Goal: Information Seeking & Learning: Learn about a topic

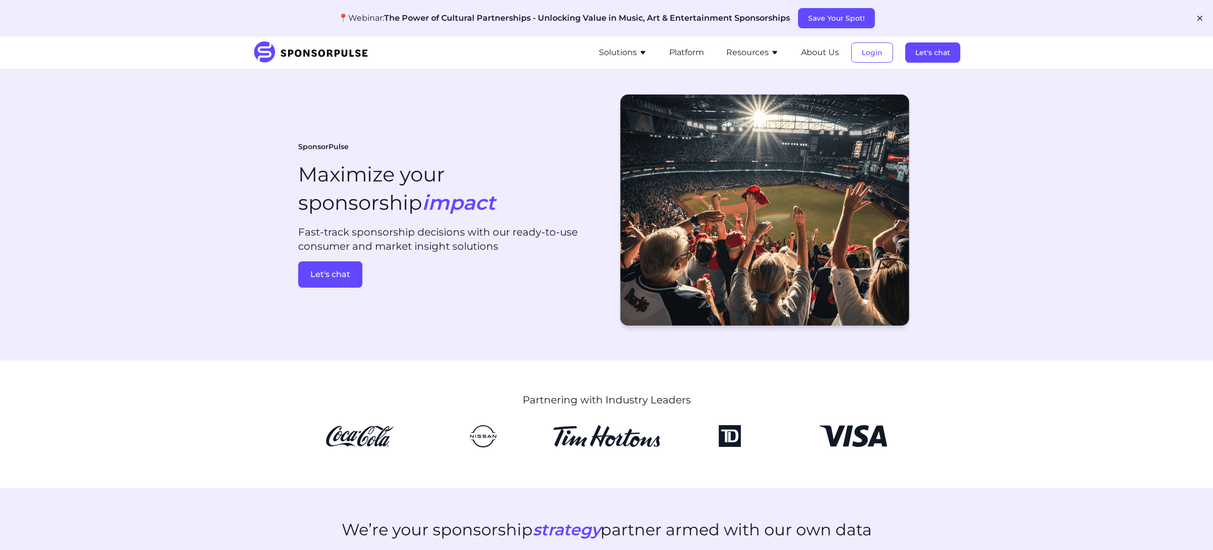
click at [759, 50] on button "Resources" at bounding box center [752, 52] width 53 height 12
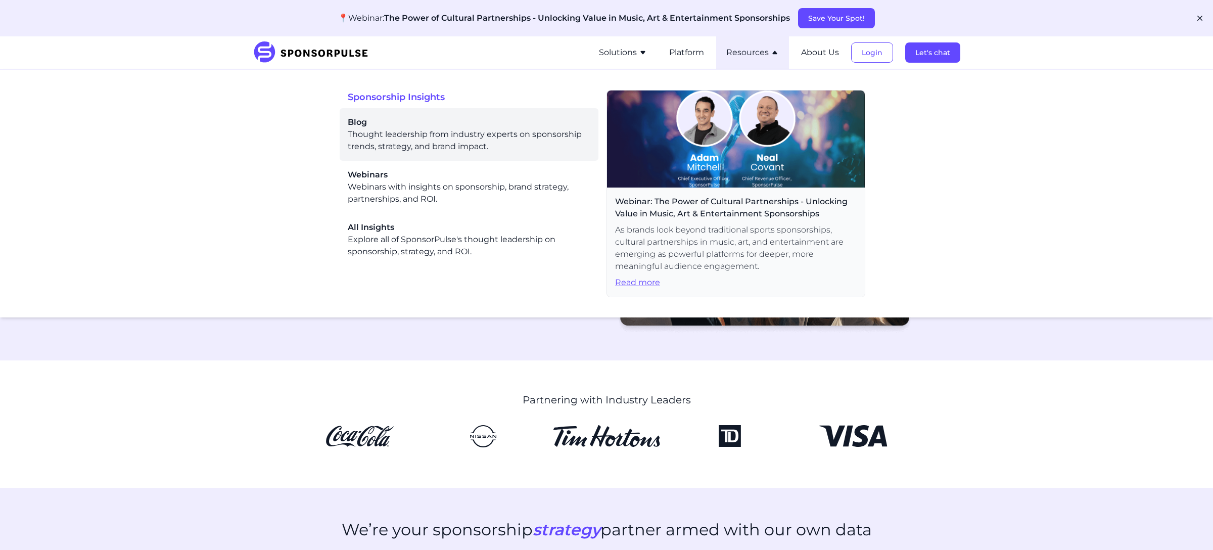
click at [462, 119] on span "Blog" at bounding box center [469, 122] width 243 height 12
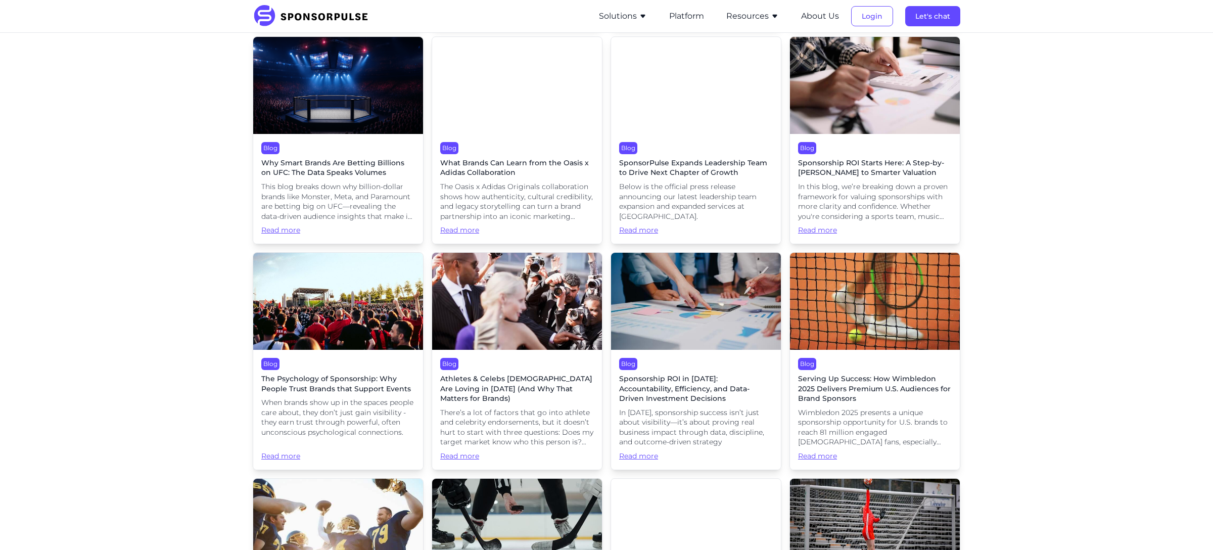
scroll to position [509, 0]
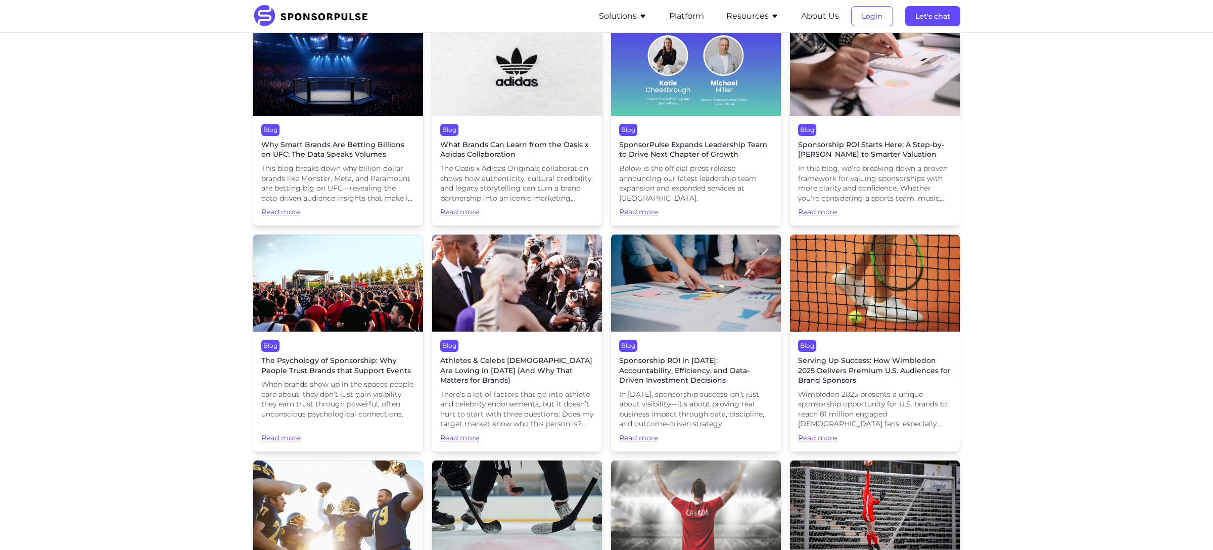
click at [955, 183] on div "Blog Sponsorship ROI Starts Here: A Step-by-[PERSON_NAME] to Smarter Valuation …" at bounding box center [875, 171] width 170 height 110
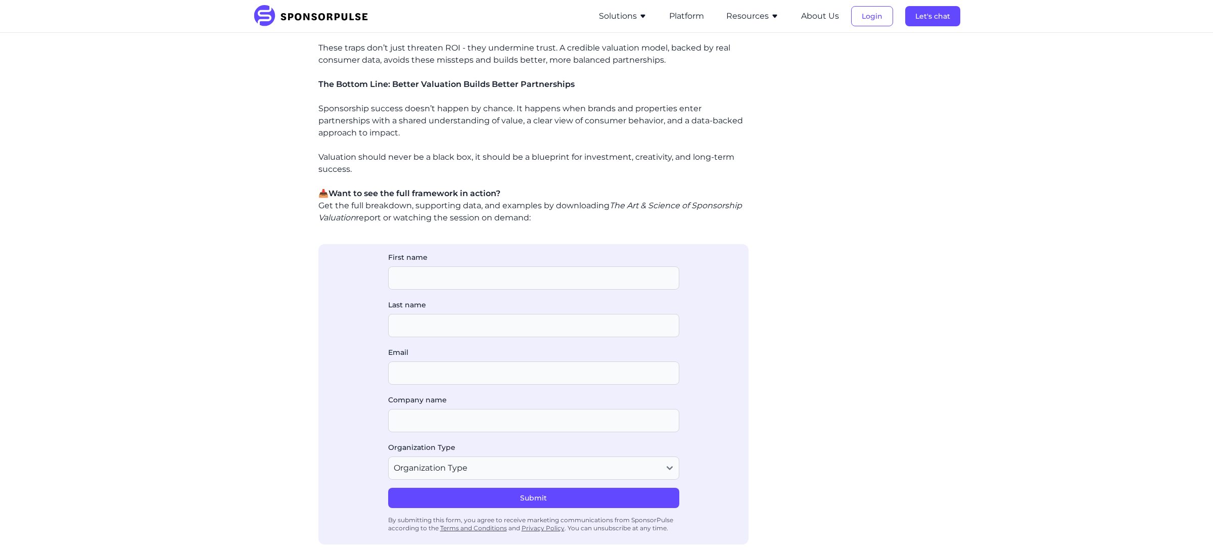
scroll to position [1000, 0]
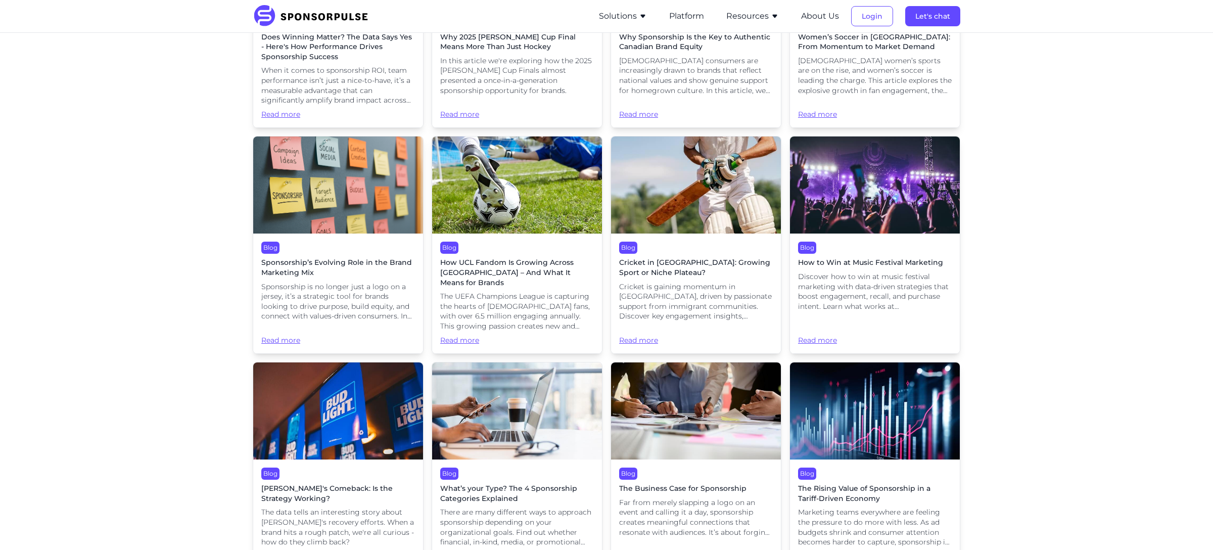
scroll to position [1056, 0]
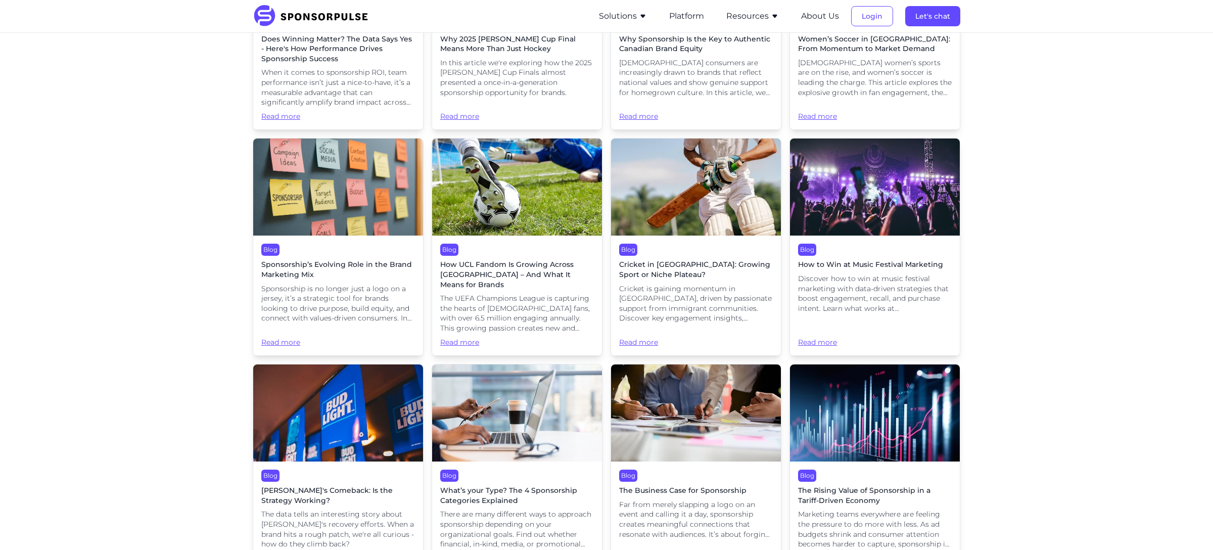
click at [416, 252] on div "Blog Sponsorship’s Evolving Role in the Brand Marketing Mix Sponsorship is no l…" at bounding box center [338, 295] width 170 height 120
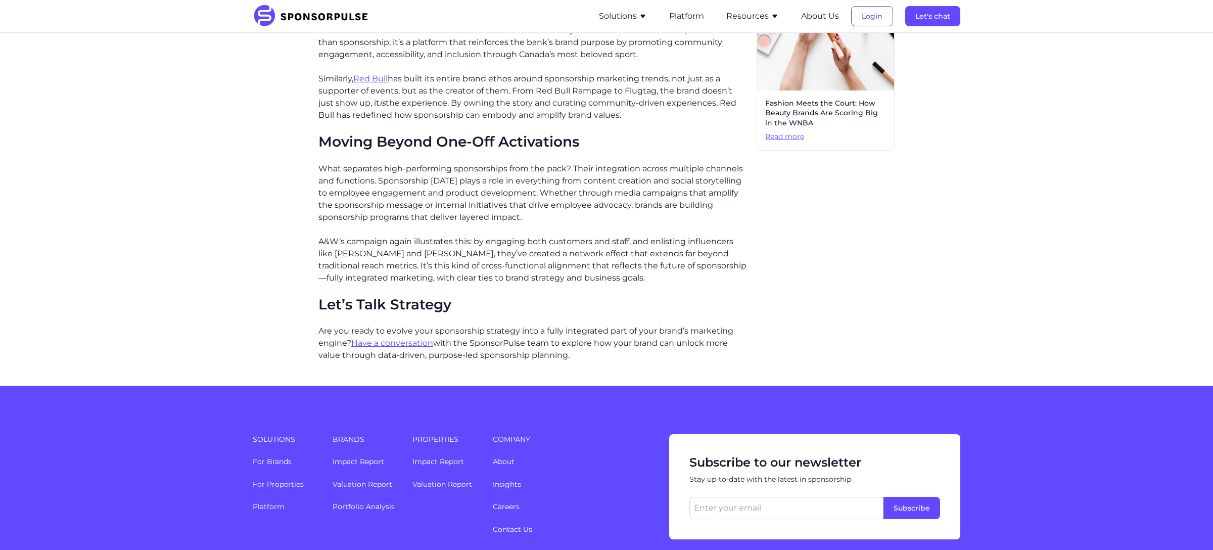
scroll to position [731, 0]
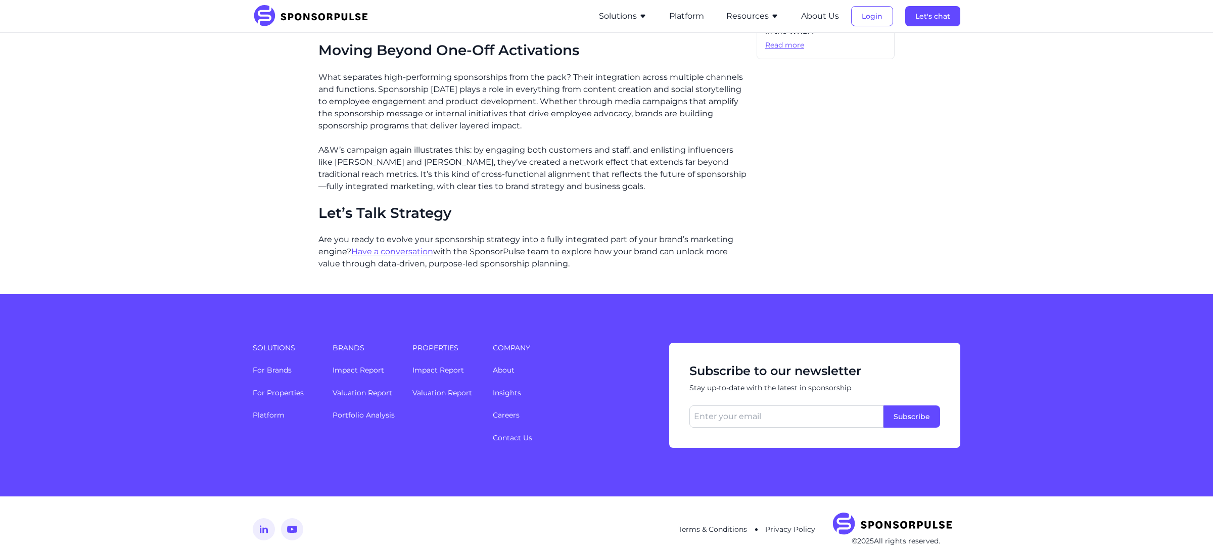
drag, startPoint x: 578, startPoint y: 252, endPoint x: 303, endPoint y: 232, distance: 276.6
copy p "Are you ready to evolve your sponsorship strategy into a fully integrated part …"
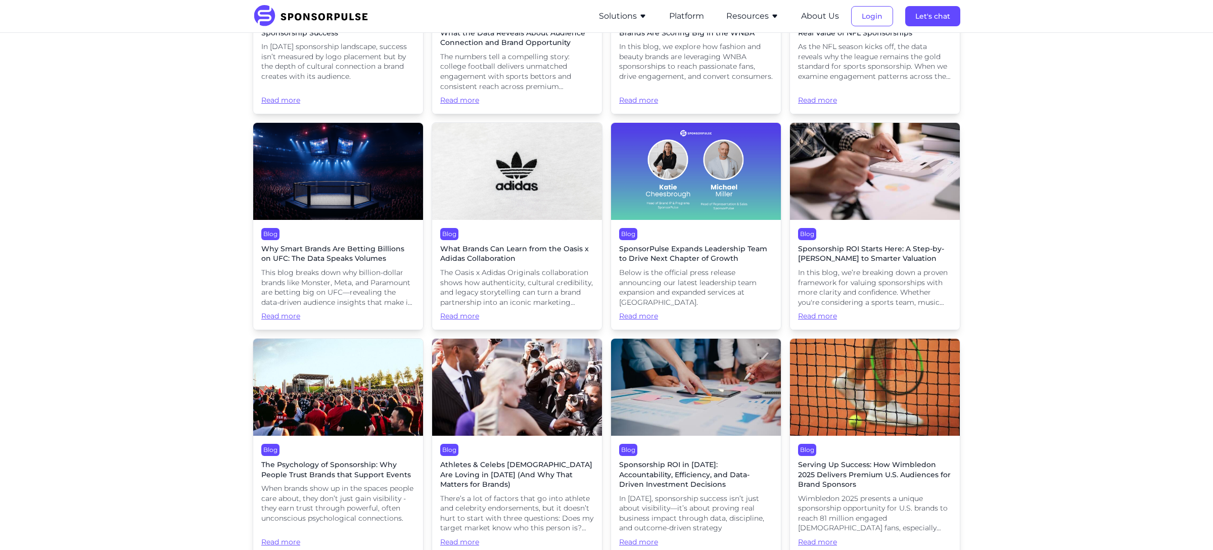
scroll to position [387, 0]
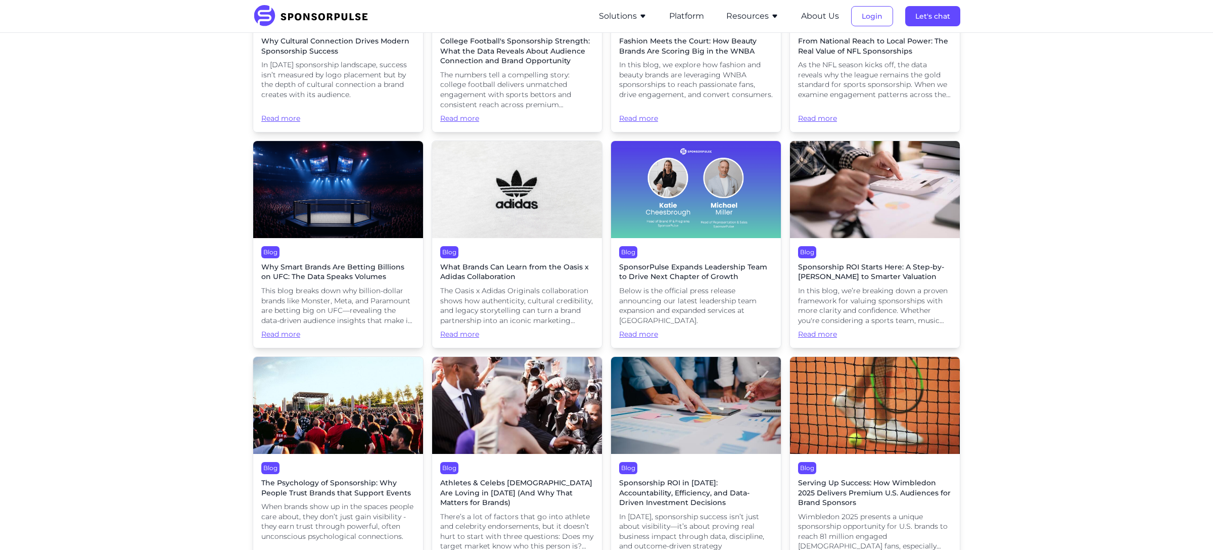
click at [586, 182] on img at bounding box center [517, 189] width 170 height 97
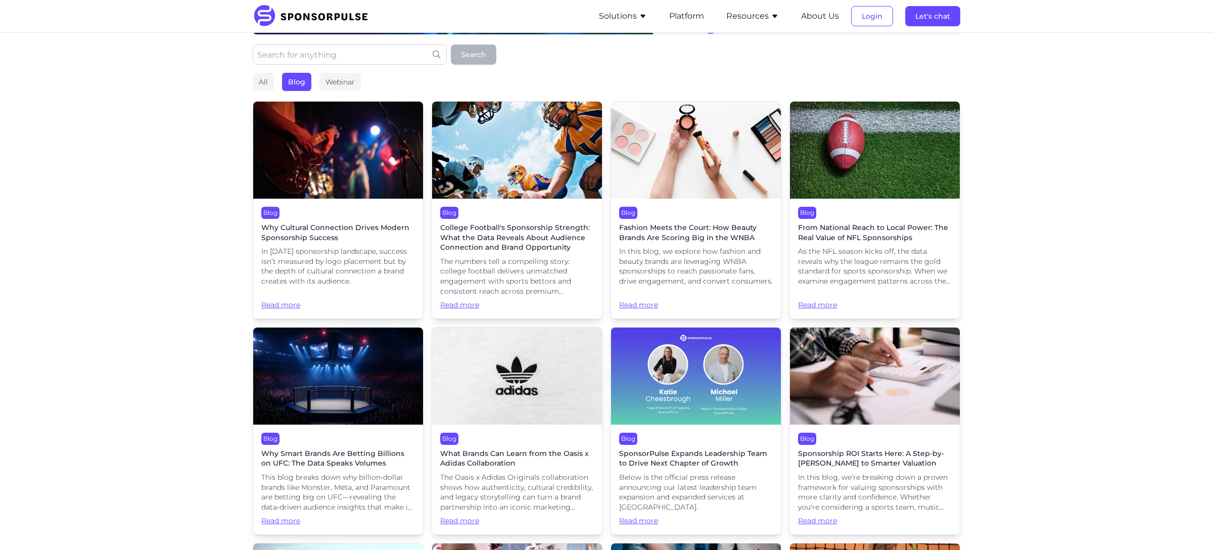
scroll to position [187, 0]
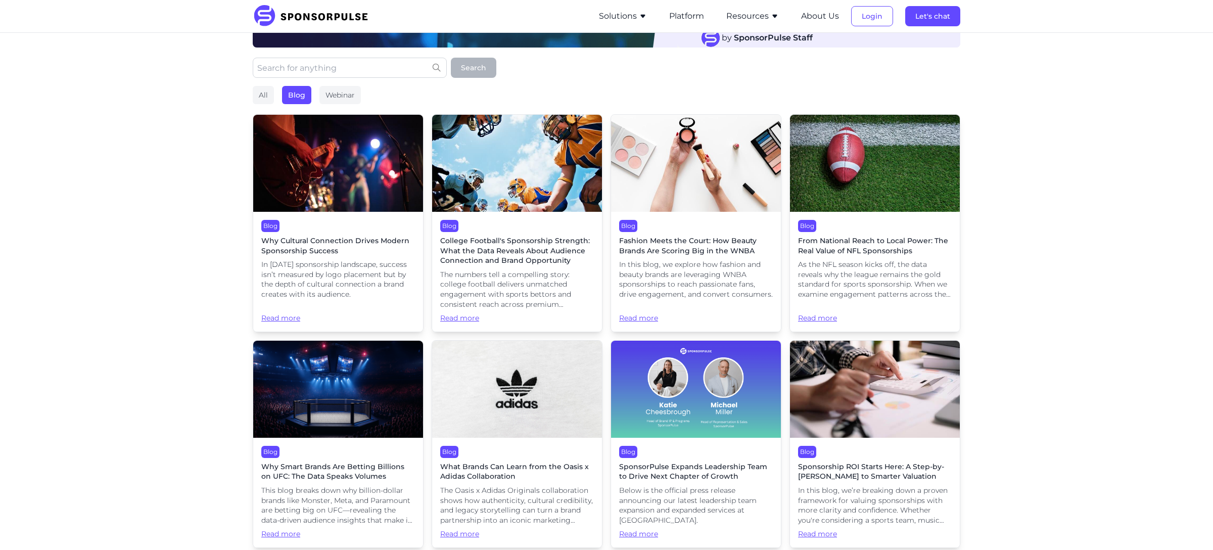
click at [917, 279] on span "As the NFL season kicks off, the data reveals why the league remains the gold s…" at bounding box center [875, 279] width 154 height 39
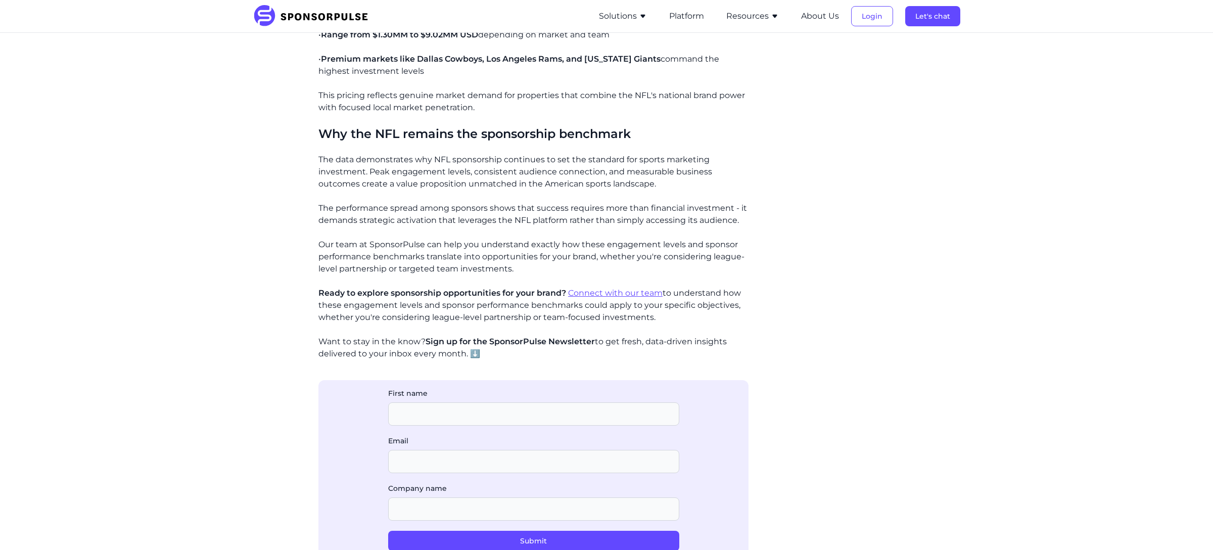
scroll to position [1012, 0]
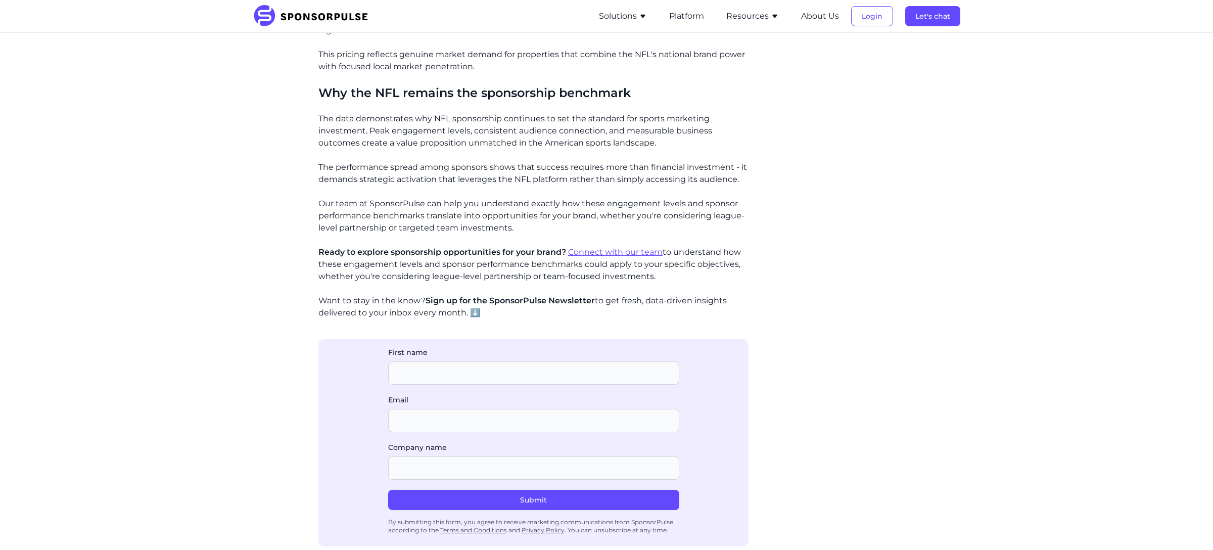
drag, startPoint x: 489, startPoint y: 314, endPoint x: 266, endPoint y: 293, distance: 224.3
copy p "Want to stay in the know? Sign up for the SponsorPulse Newsletter to get fresh,…"
click at [757, 15] on button "Resources" at bounding box center [752, 16] width 53 height 12
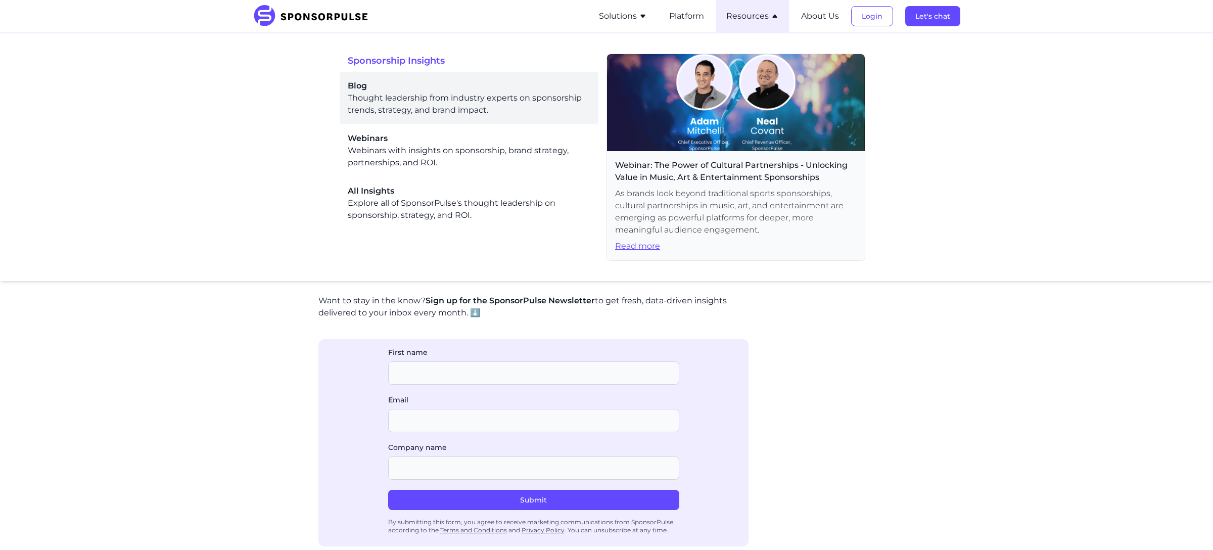
click at [528, 99] on div "Blog Thought leadership from industry experts on sponsorship trends, strategy, …" at bounding box center [469, 98] width 243 height 36
